Goal: Find specific page/section: Find specific page/section

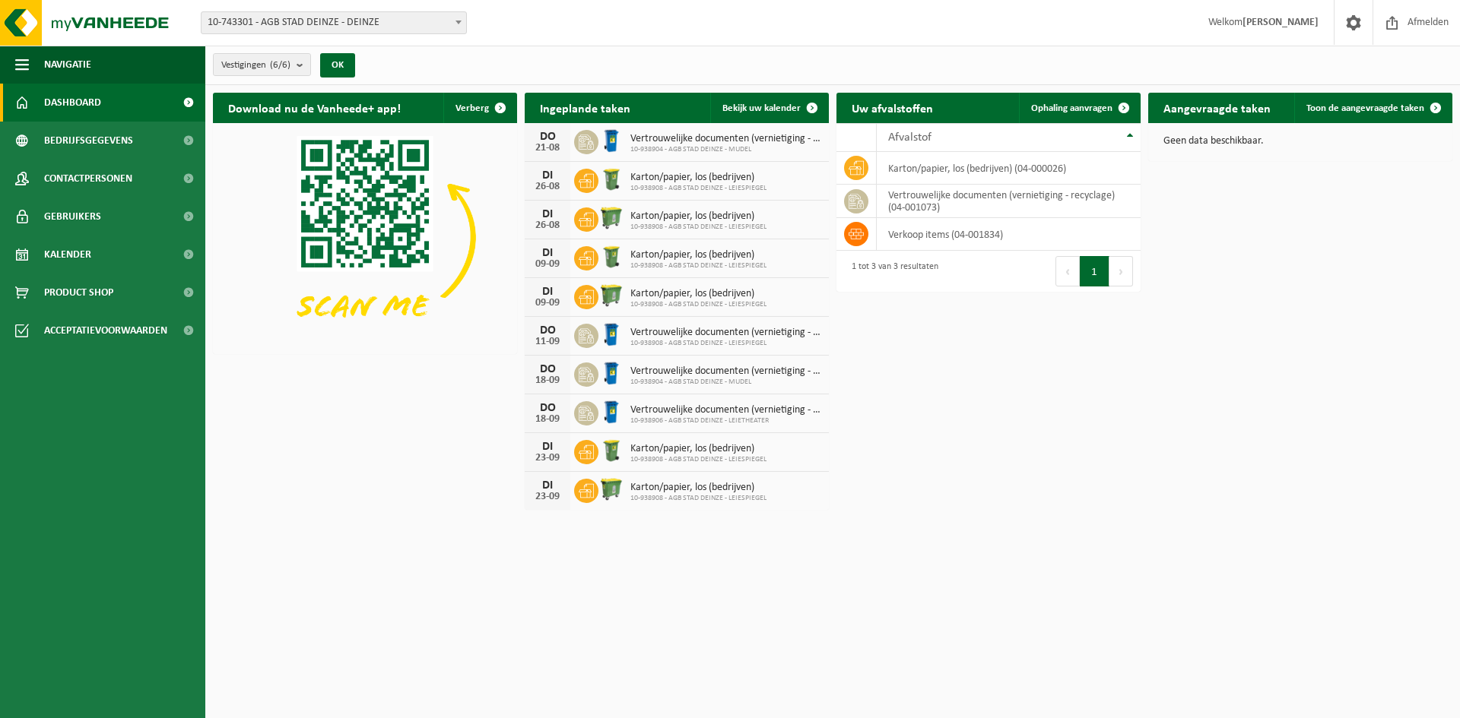
click at [314, 23] on span "10-743301 - AGB STAD DEINZE - DEINZE" at bounding box center [333, 22] width 265 height 21
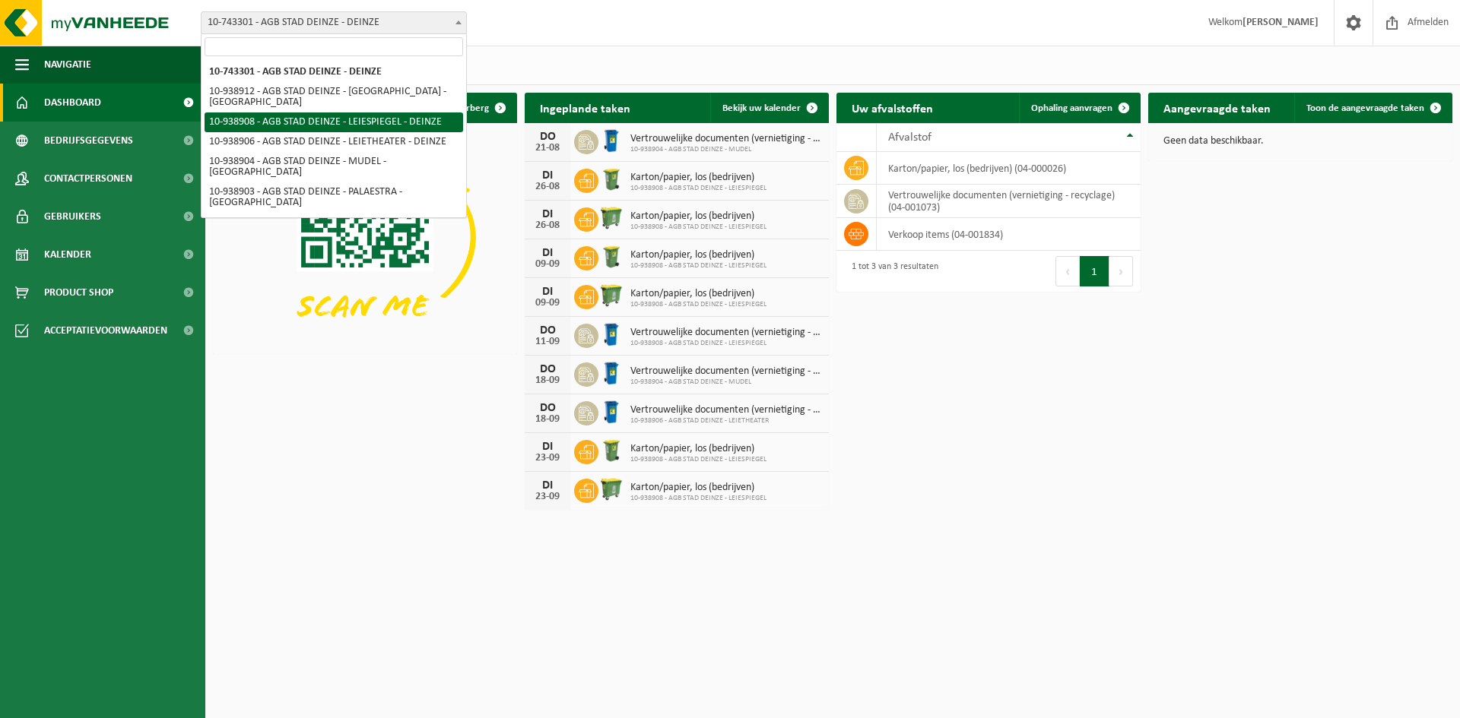
select select "138162"
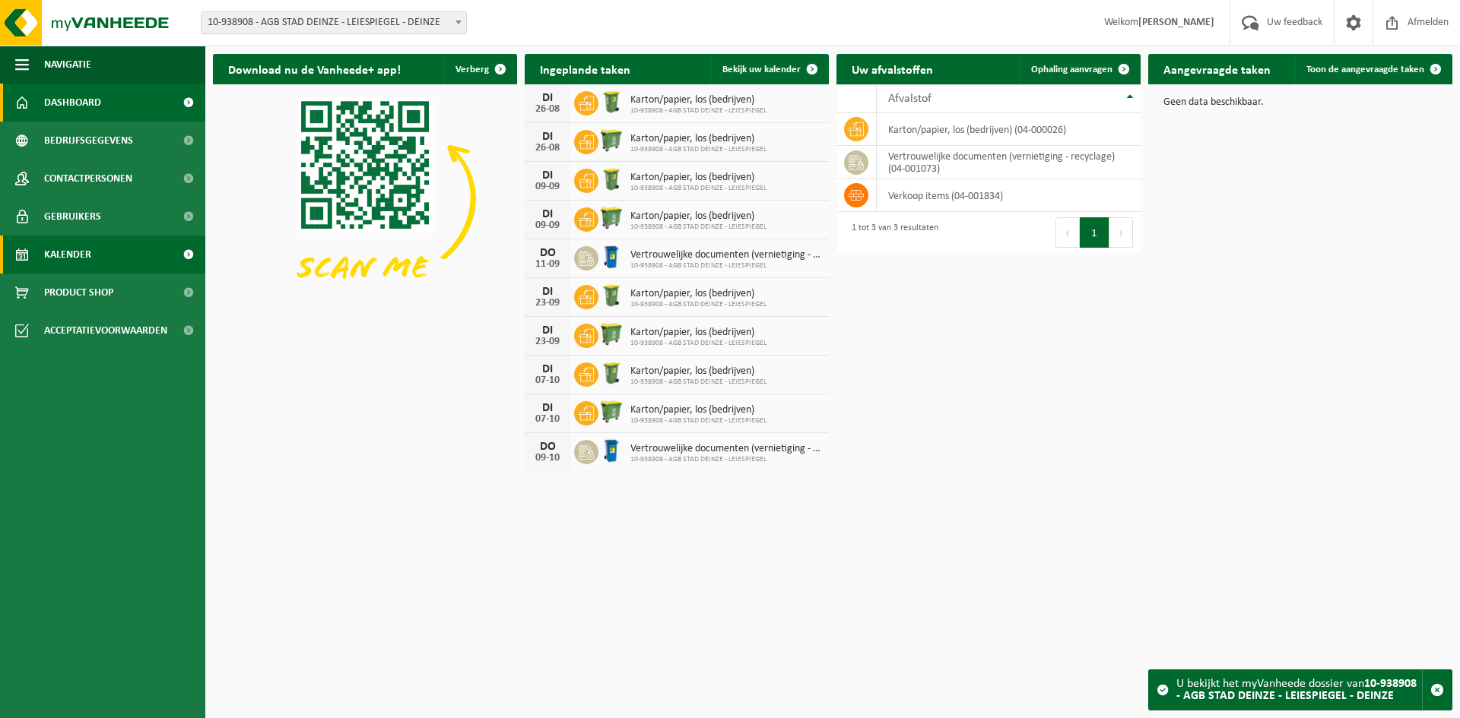
click at [91, 249] on link "Kalender" at bounding box center [102, 255] width 205 height 38
